Goal: Check status: Check status

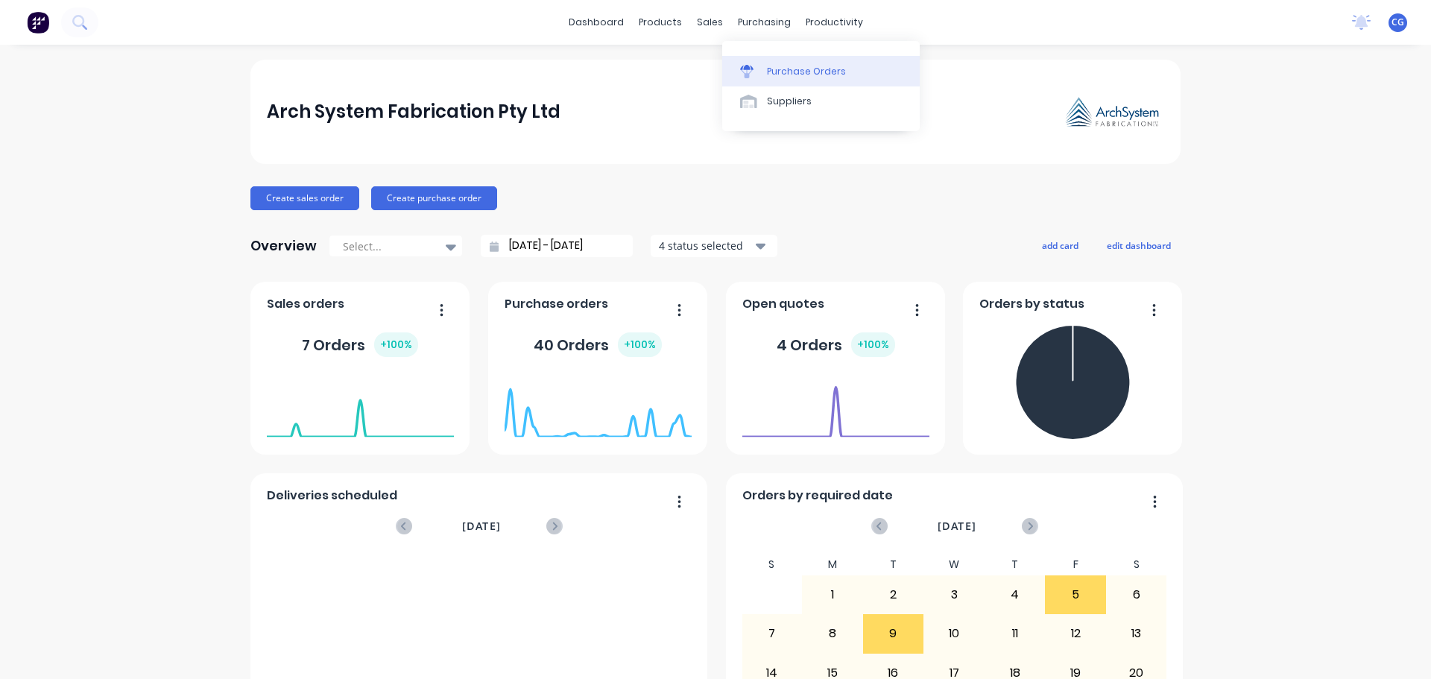
click at [784, 66] on div "Purchase Orders" at bounding box center [806, 71] width 79 height 13
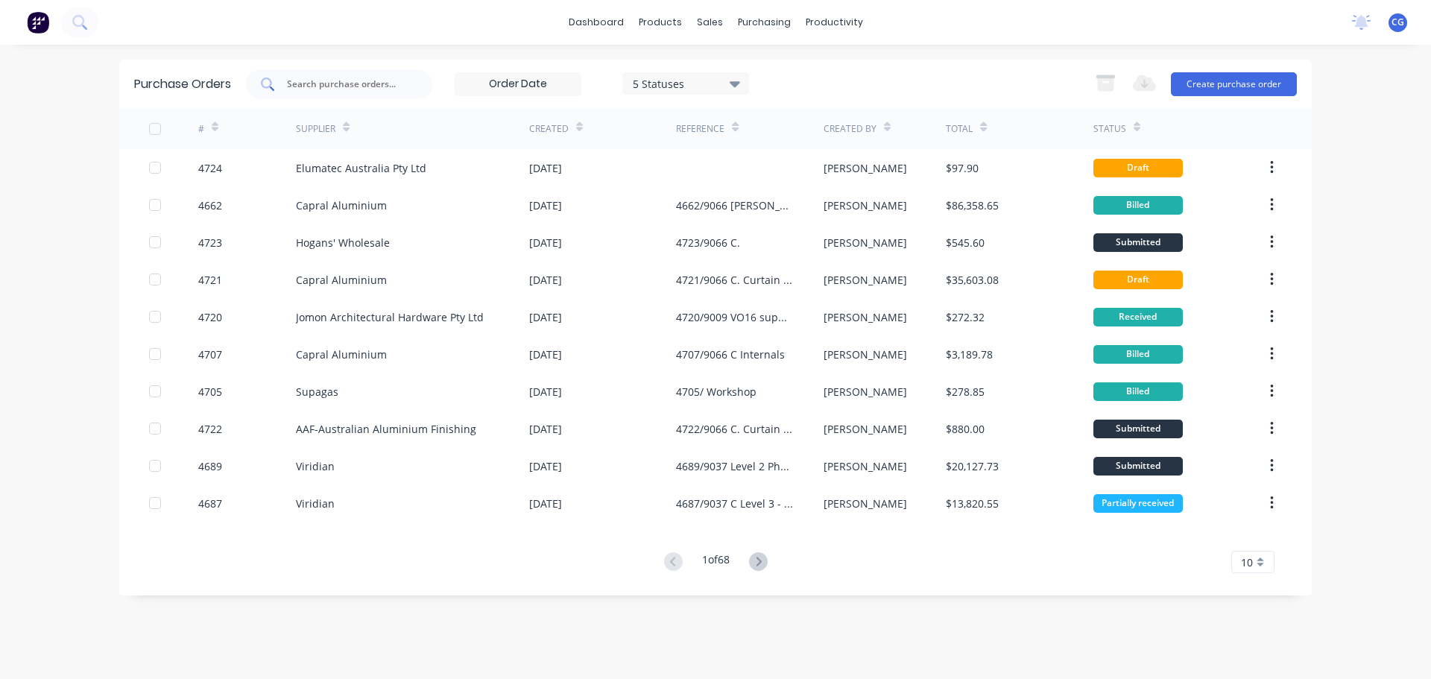
click at [330, 82] on input "text" at bounding box center [347, 84] width 124 height 15
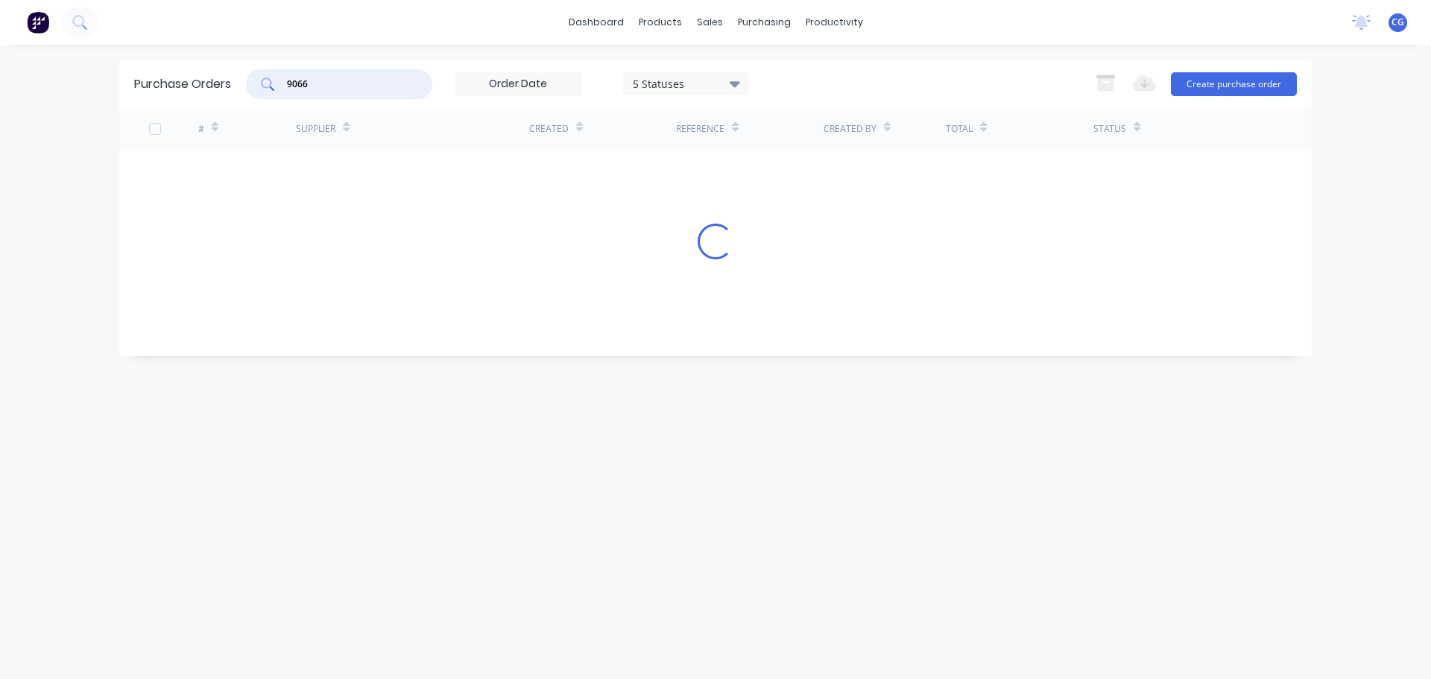
type input "9066"
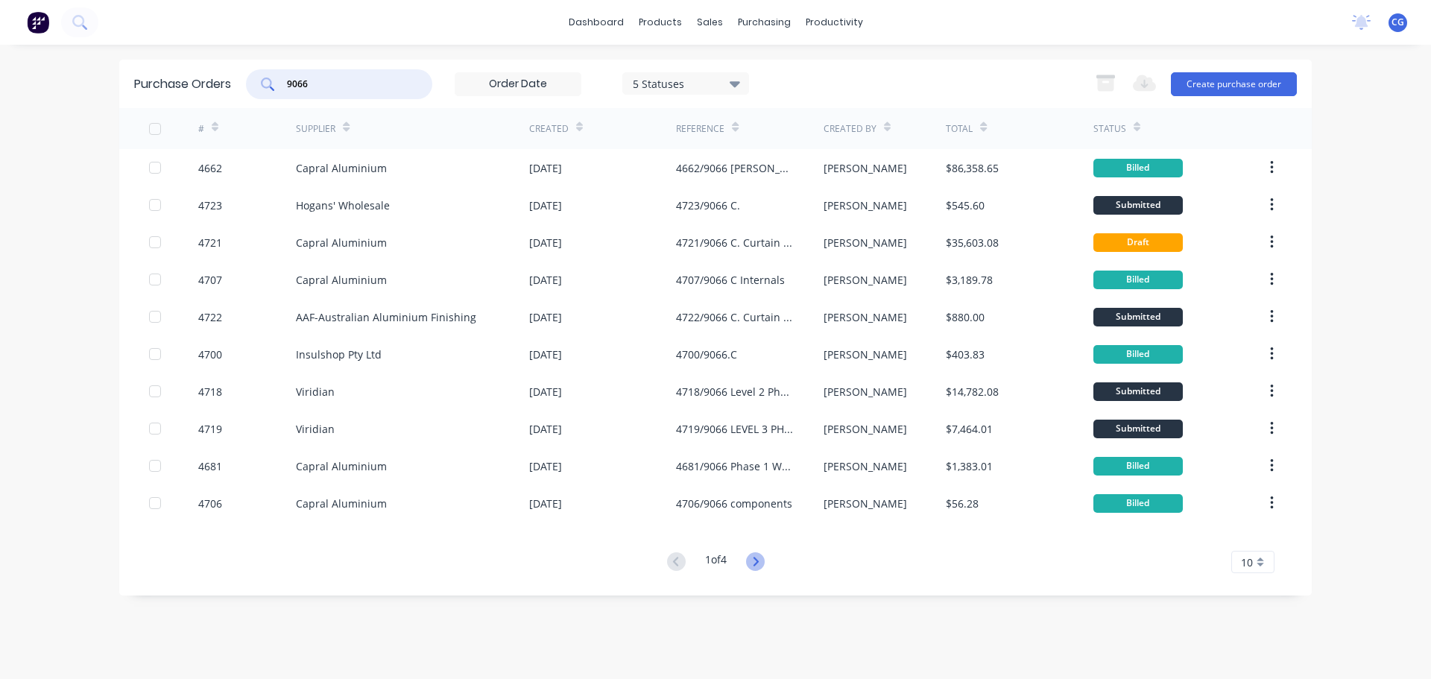
click at [761, 560] on icon at bounding box center [755, 561] width 19 height 19
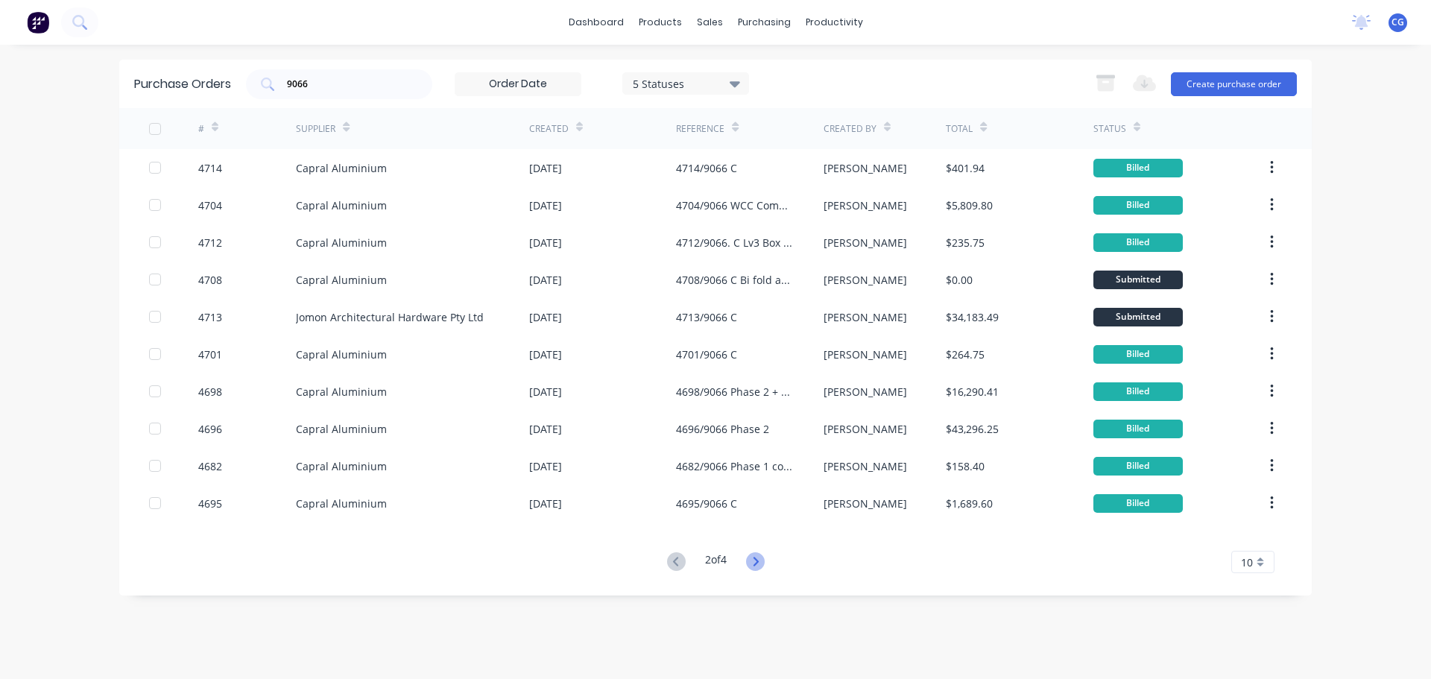
click at [758, 564] on icon at bounding box center [755, 561] width 5 height 9
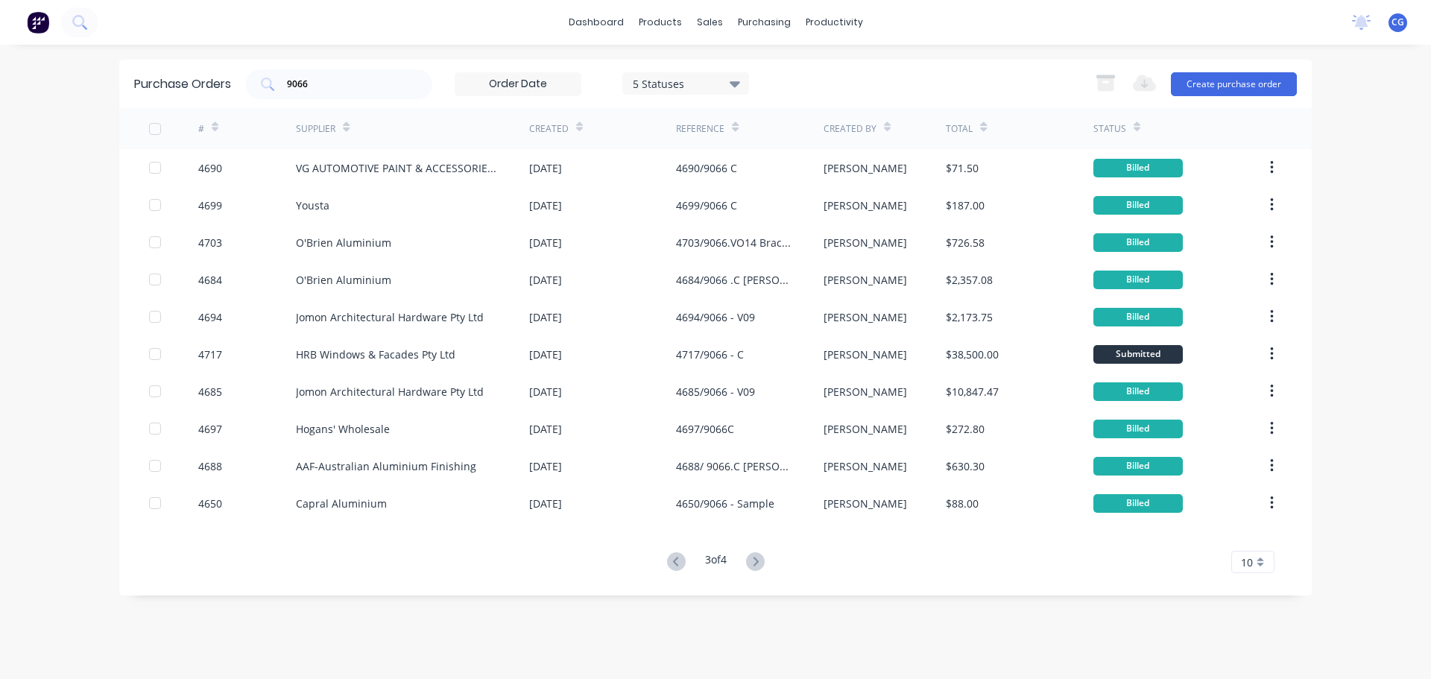
click at [758, 564] on icon at bounding box center [755, 561] width 5 height 9
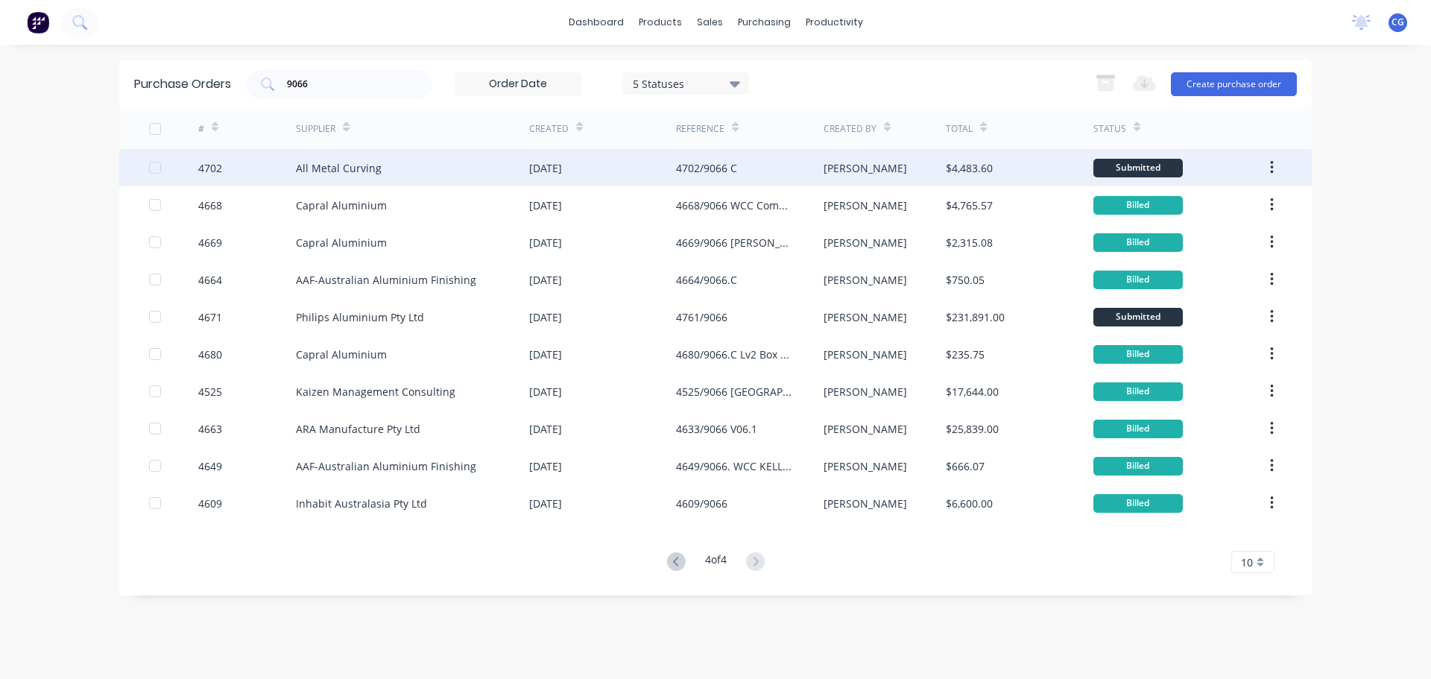
click at [335, 166] on div "All Metal Curving" at bounding box center [339, 168] width 86 height 16
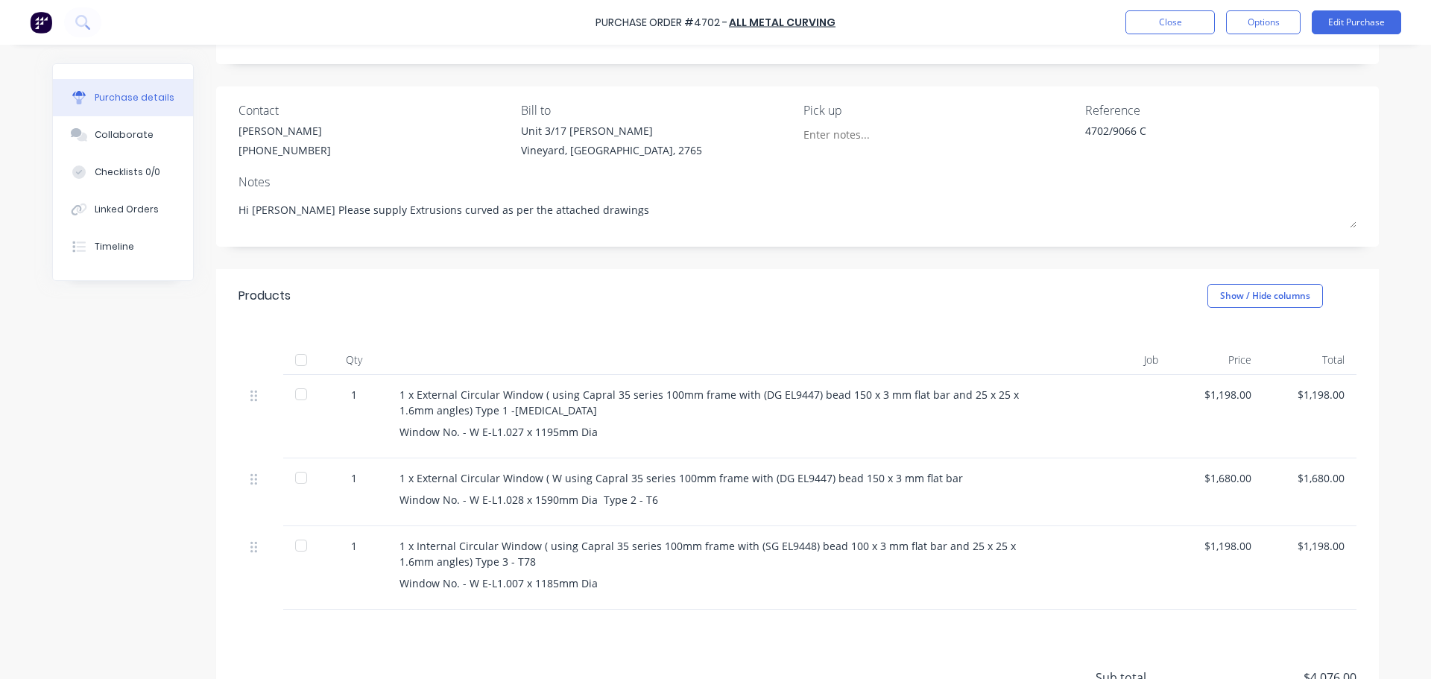
scroll to position [221, 0]
